Goal: Information Seeking & Learning: Learn about a topic

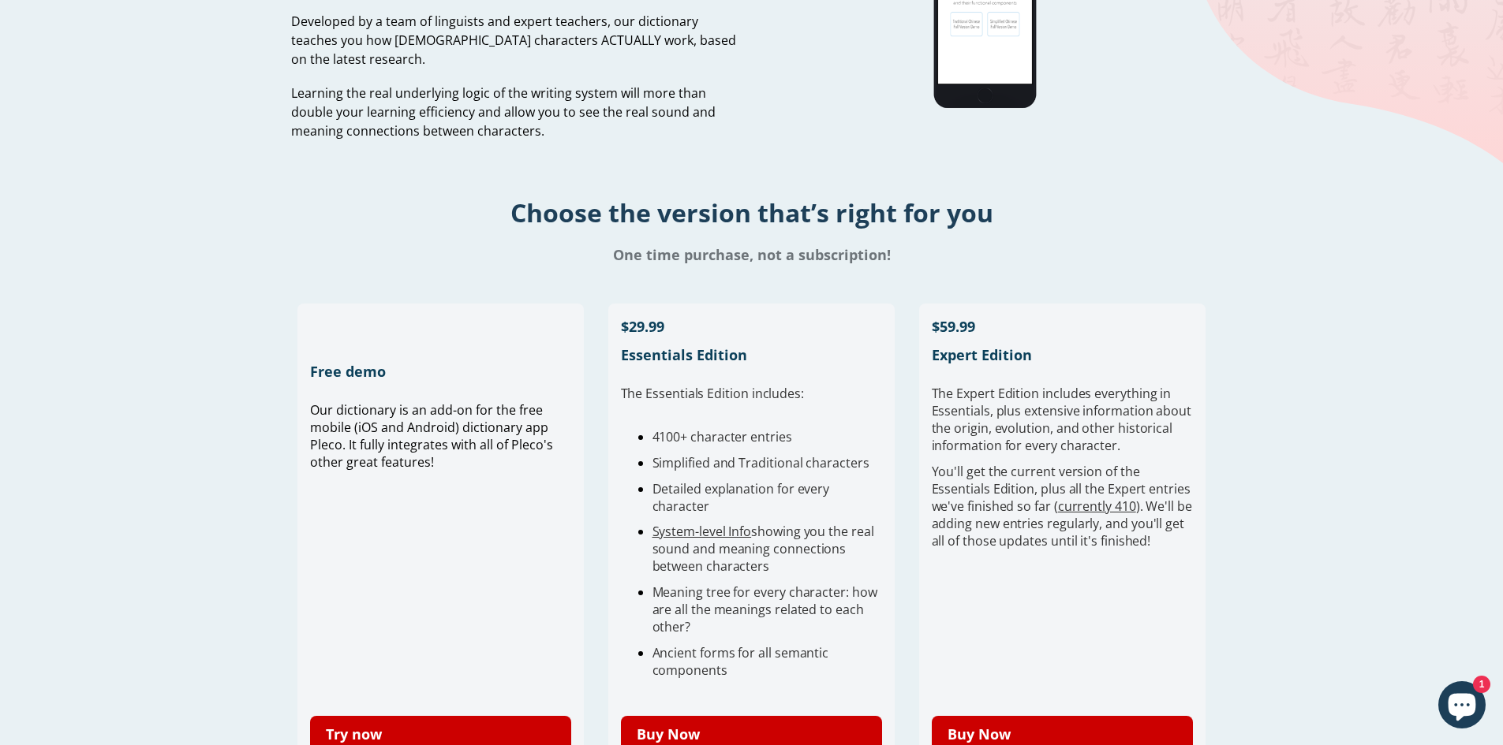
scroll to position [177, 0]
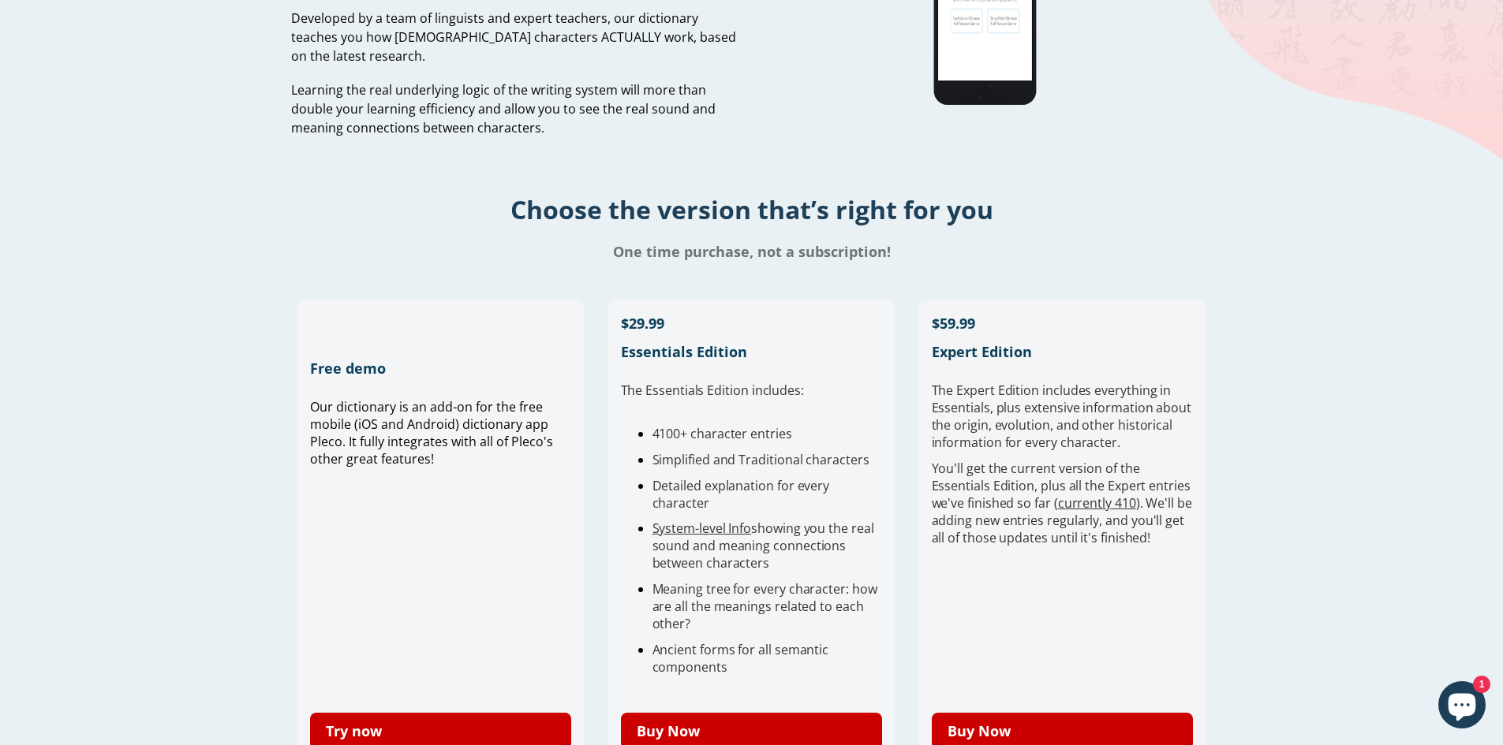
drag, startPoint x: 786, startPoint y: 441, endPoint x: 816, endPoint y: 548, distance: 111.6
click at [816, 548] on ul "4100+ character entries Simplified and Traditional characters Detailed explanat…" at bounding box center [752, 550] width 262 height 251
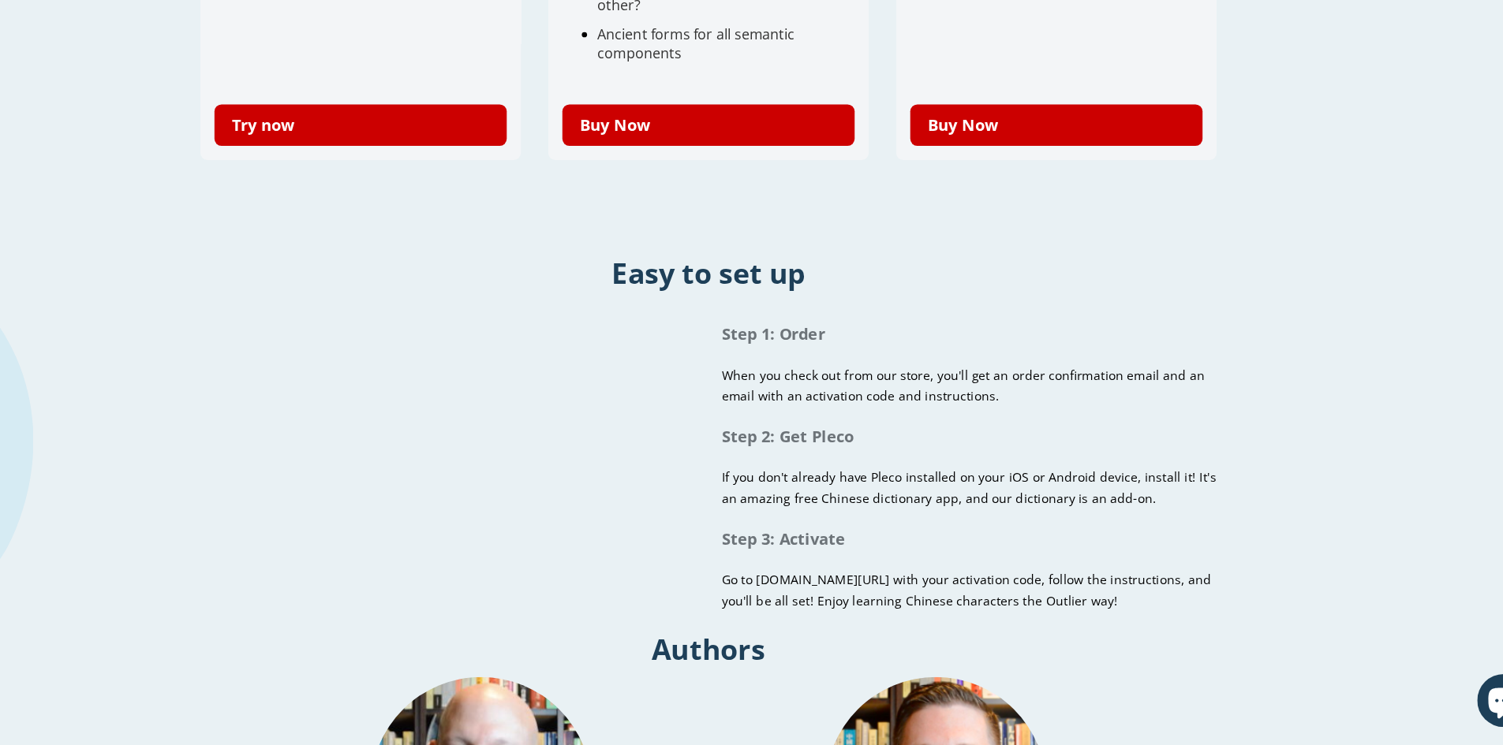
scroll to position [720, 0]
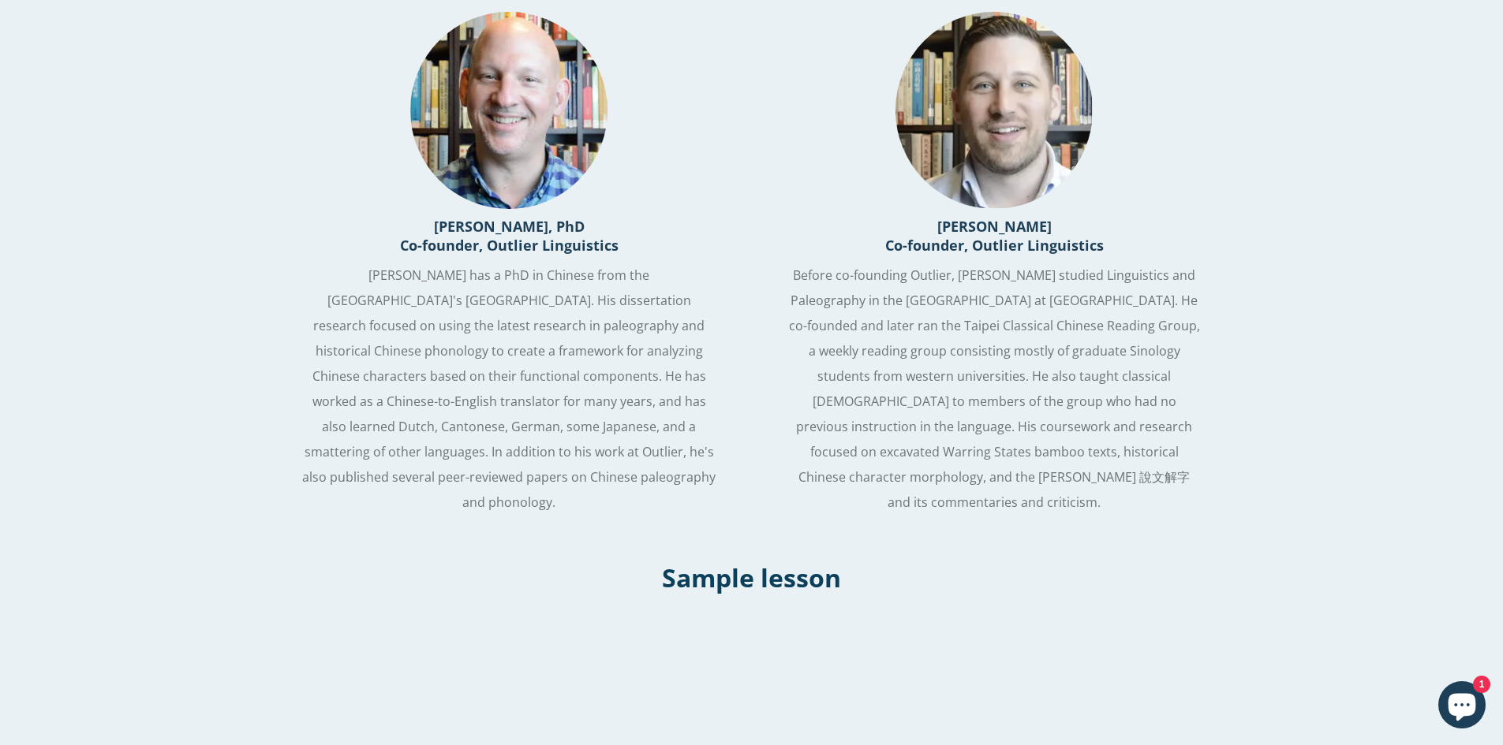
scroll to position [1608, 0]
